Goal: Transaction & Acquisition: Register for event/course

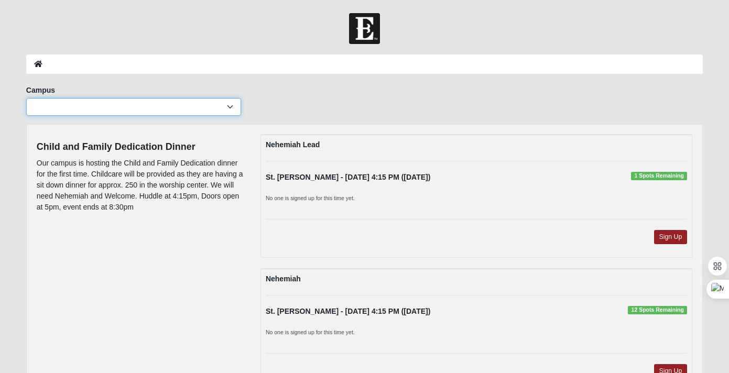
click at [231, 106] on select "Arlington Baymeadows Eleven22 Online Fleming Island Jesup Mandarin North Jax Or…" at bounding box center [133, 107] width 215 height 18
select select "11"
click at [26, 98] on select "Arlington Baymeadows Eleven22 Online Fleming Island Jesup Mandarin North Jax Or…" at bounding box center [133, 107] width 215 height 18
click at [209, 111] on select "Arlington Baymeadows Eleven22 Online Fleming Island Jesup Mandarin North Jax Or…" at bounding box center [133, 107] width 215 height 18
select select "19"
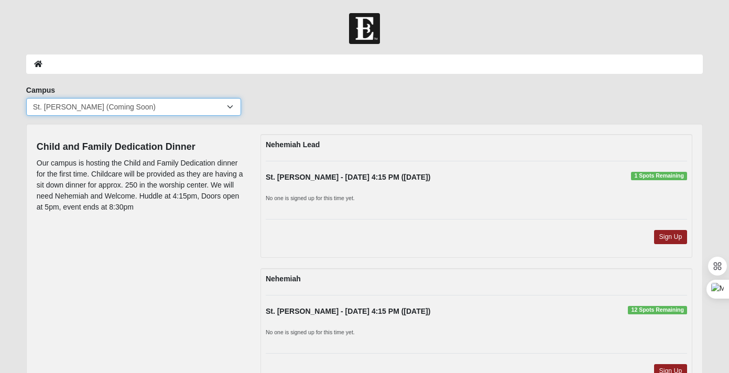
click at [26, 98] on select "Arlington Baymeadows Eleven22 Online Fleming Island Jesup Mandarin North Jax Or…" at bounding box center [133, 107] width 215 height 18
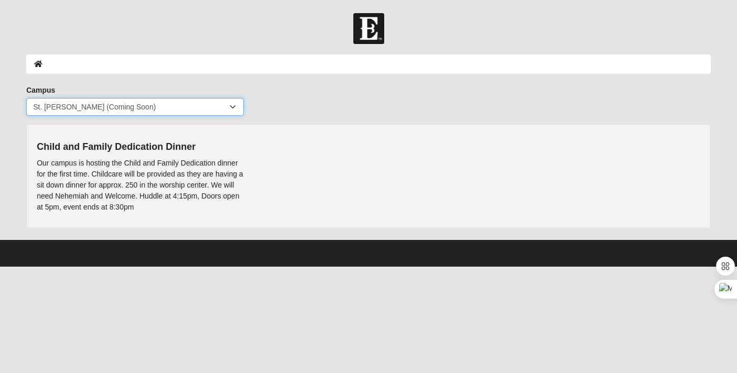
click at [229, 104] on select "Arlington Baymeadows Eleven22 Online Fleming Island Jesup Mandarin North Jax Or…" at bounding box center [134, 107] width 217 height 18
select select "11"
click at [26, 98] on select "Arlington Baymeadows Eleven22 Online Fleming Island Jesup Mandarin North Jax Or…" at bounding box center [134, 107] width 217 height 18
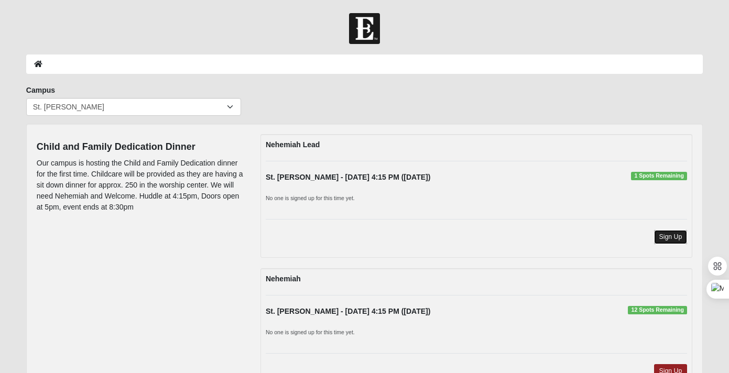
click at [670, 236] on link "Sign Up" at bounding box center [671, 237] width 34 height 14
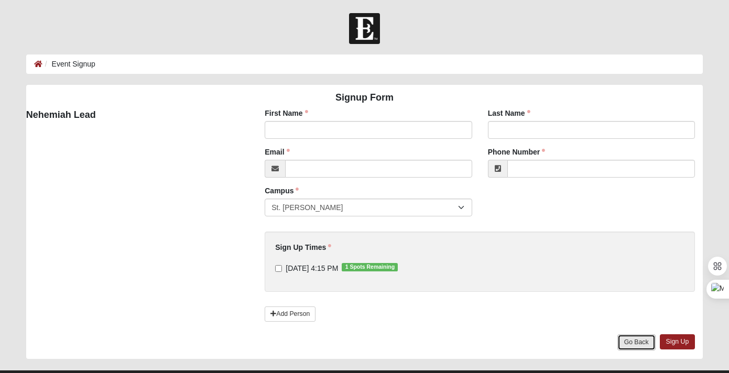
click at [642, 343] on link "Go Back" at bounding box center [636, 342] width 38 height 16
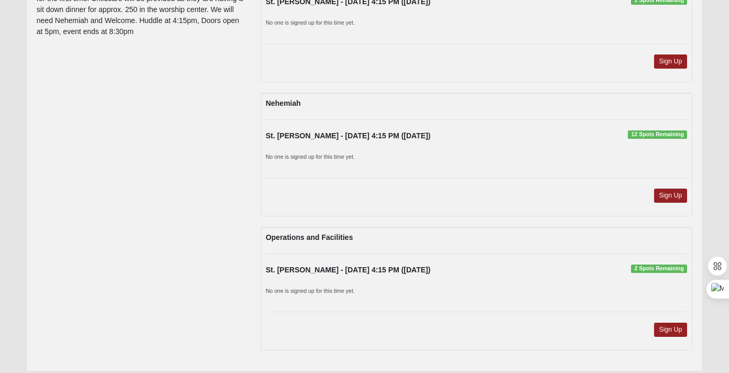
scroll to position [212, 0]
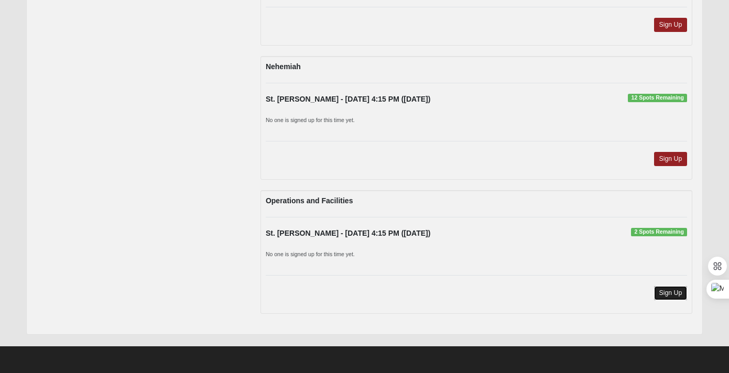
click at [661, 288] on link "Sign Up" at bounding box center [671, 293] width 34 height 14
